Goal: Task Accomplishment & Management: Use online tool/utility

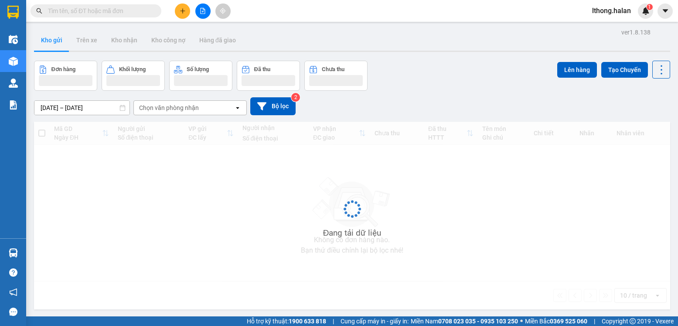
click at [614, 6] on span "lthong.halan" at bounding box center [611, 10] width 53 height 11
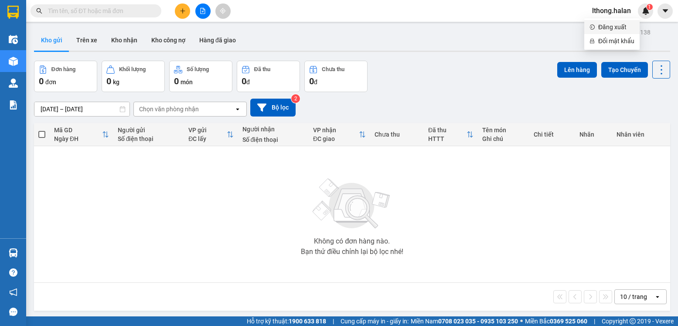
click at [604, 24] on span "Đăng xuất" at bounding box center [616, 27] width 36 height 10
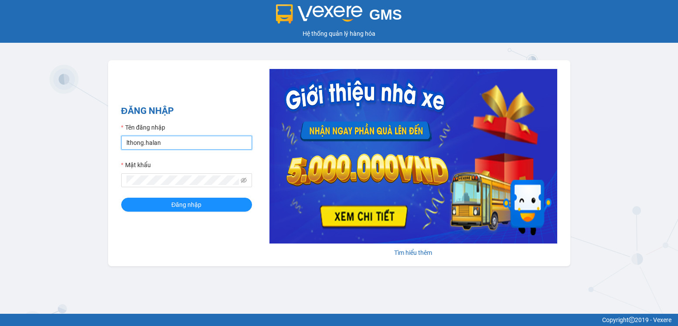
click at [203, 146] on input "lthong.halan" at bounding box center [186, 143] width 131 height 14
type input "nqnghia.halan"
click at [190, 201] on span "Đăng nhập" at bounding box center [186, 205] width 30 height 10
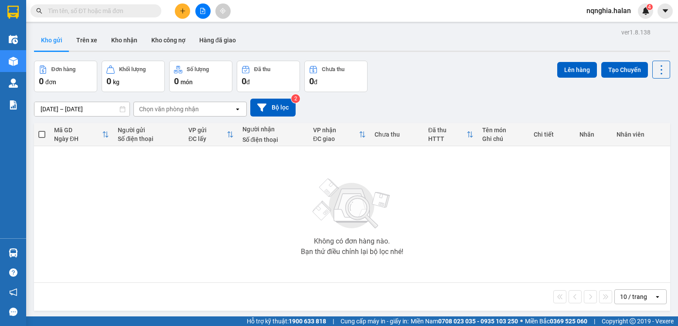
click at [126, 14] on input "text" at bounding box center [99, 11] width 103 height 10
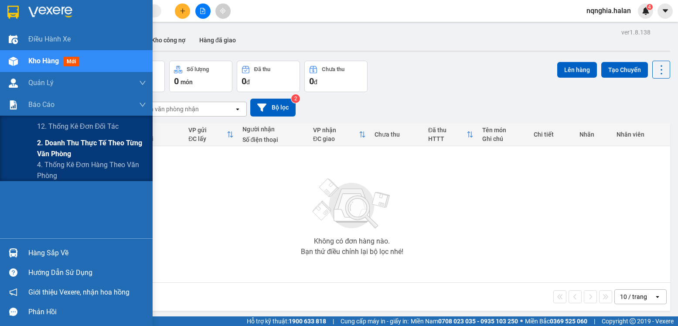
click at [46, 150] on span "2. Doanh thu thực tế theo từng văn phòng" at bounding box center [91, 148] width 109 height 22
